Goal: Information Seeking & Learning: Learn about a topic

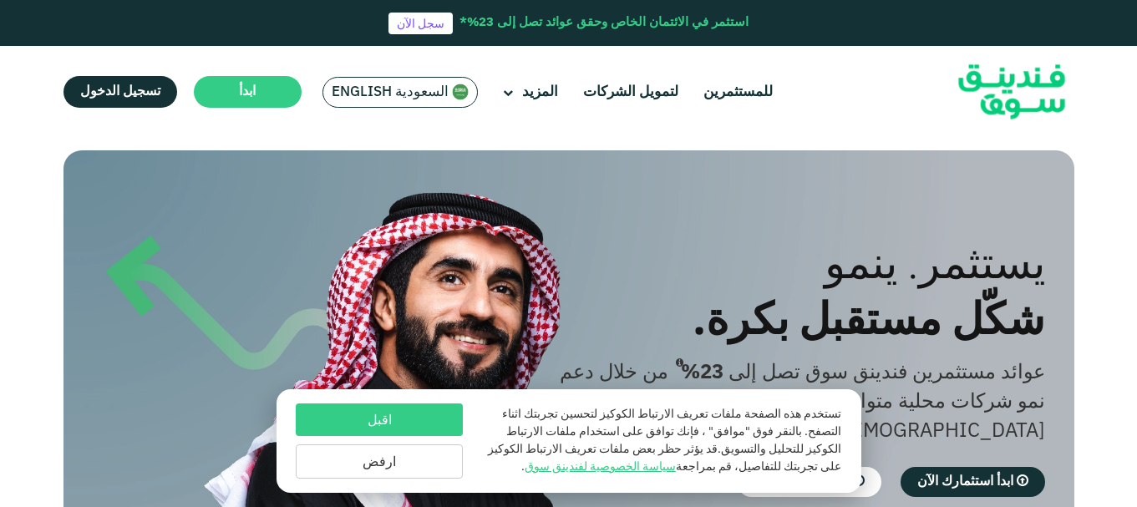
click at [414, 422] on button "اقبل" at bounding box center [379, 420] width 167 height 33
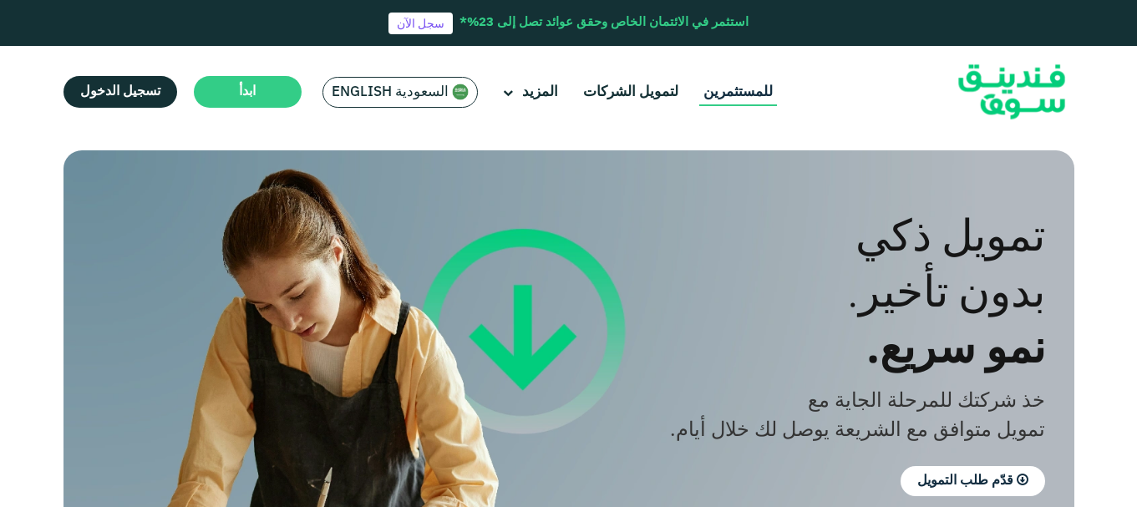
click at [713, 99] on link "للمستثمرين" at bounding box center [738, 93] width 78 height 28
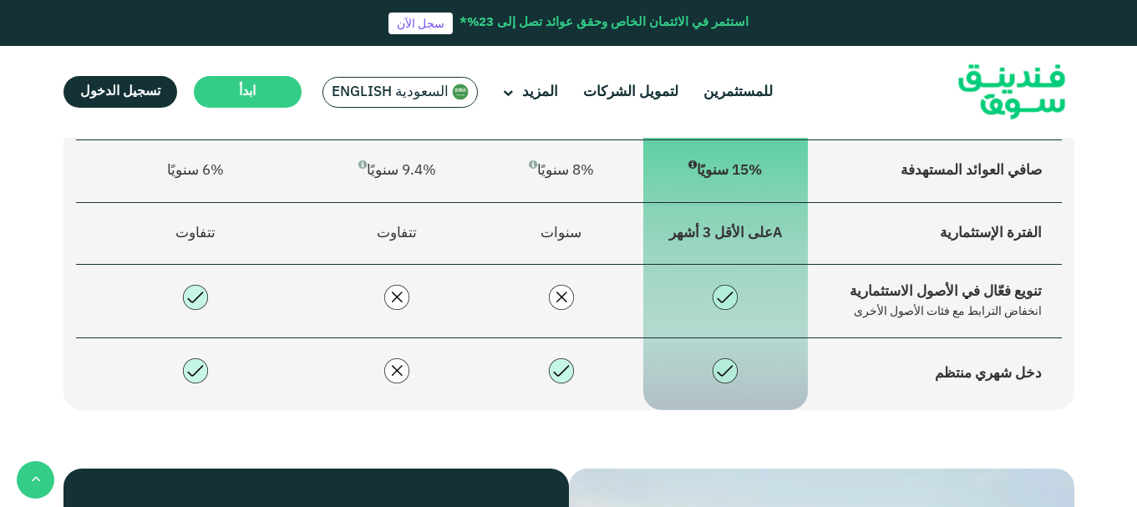
scroll to position [1244, 0]
